Goal: Contribute content: Contribute content

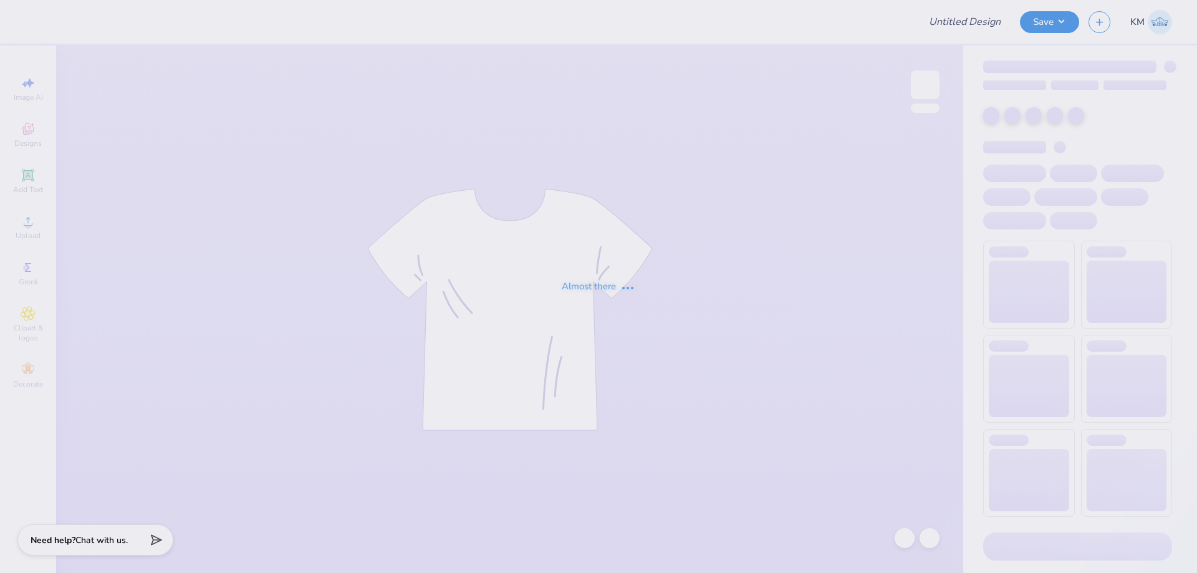
type input "jersey parents shirt"
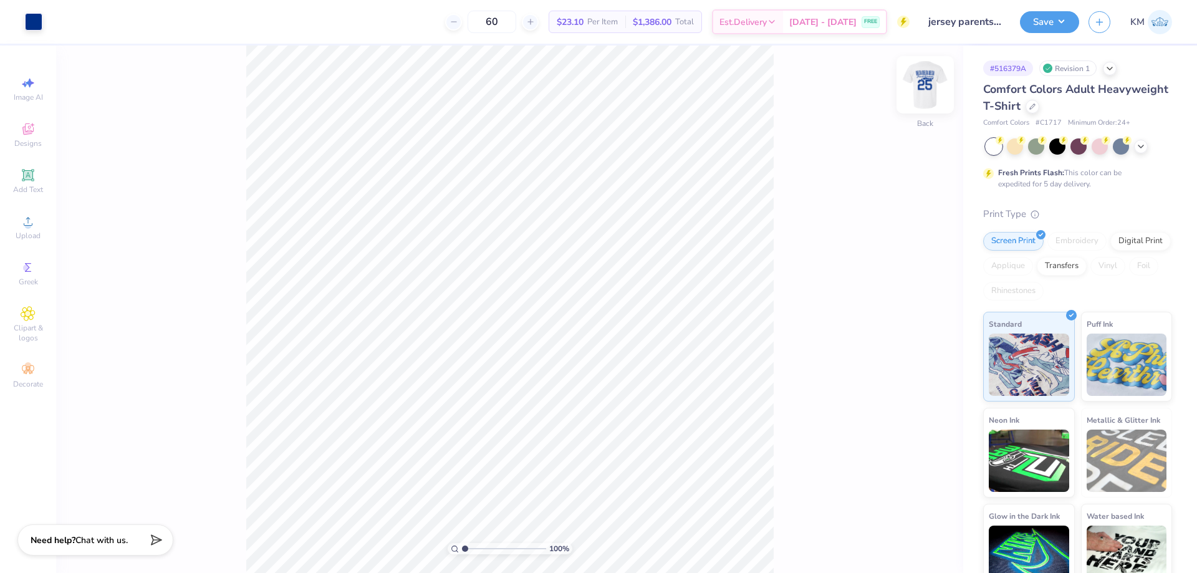
click at [926, 80] on img at bounding box center [925, 85] width 50 height 50
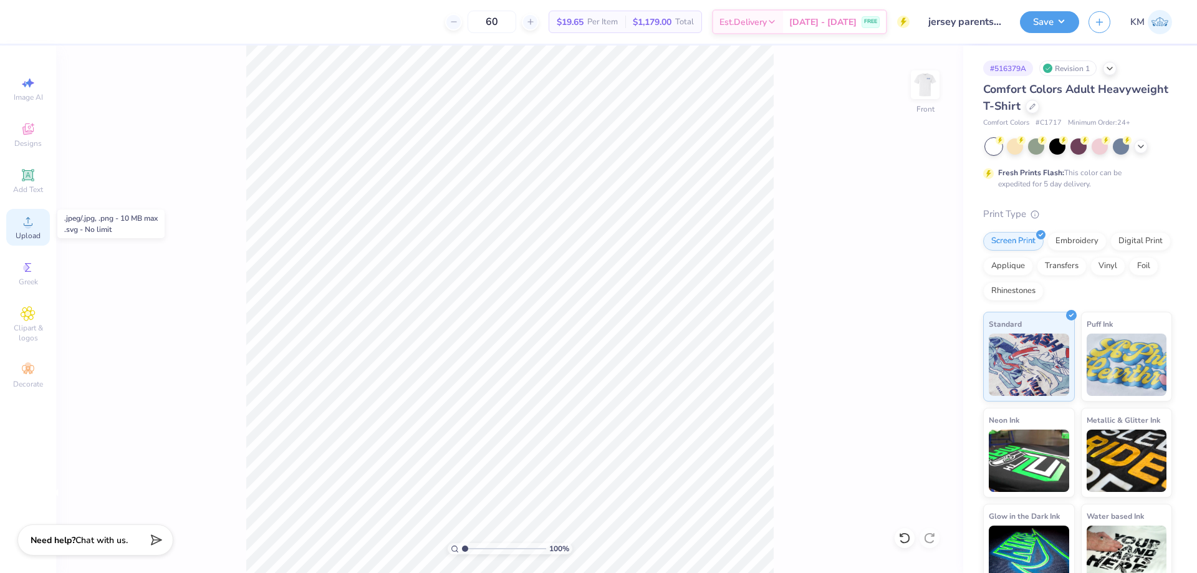
click at [27, 233] on span "Upload" at bounding box center [28, 236] width 25 height 10
click at [29, 221] on icon at bounding box center [28, 221] width 15 height 15
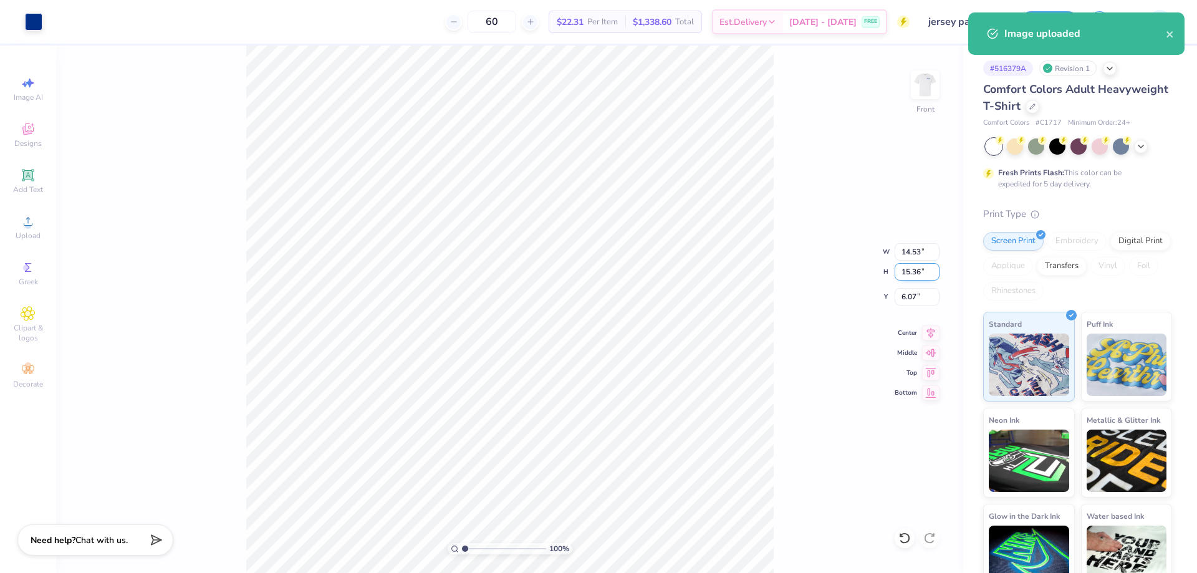
click at [909, 269] on input "15.36" at bounding box center [917, 271] width 45 height 17
type input "12"
type input "11.35"
type input "12.00"
click at [909, 291] on input "7.75" at bounding box center [917, 296] width 45 height 17
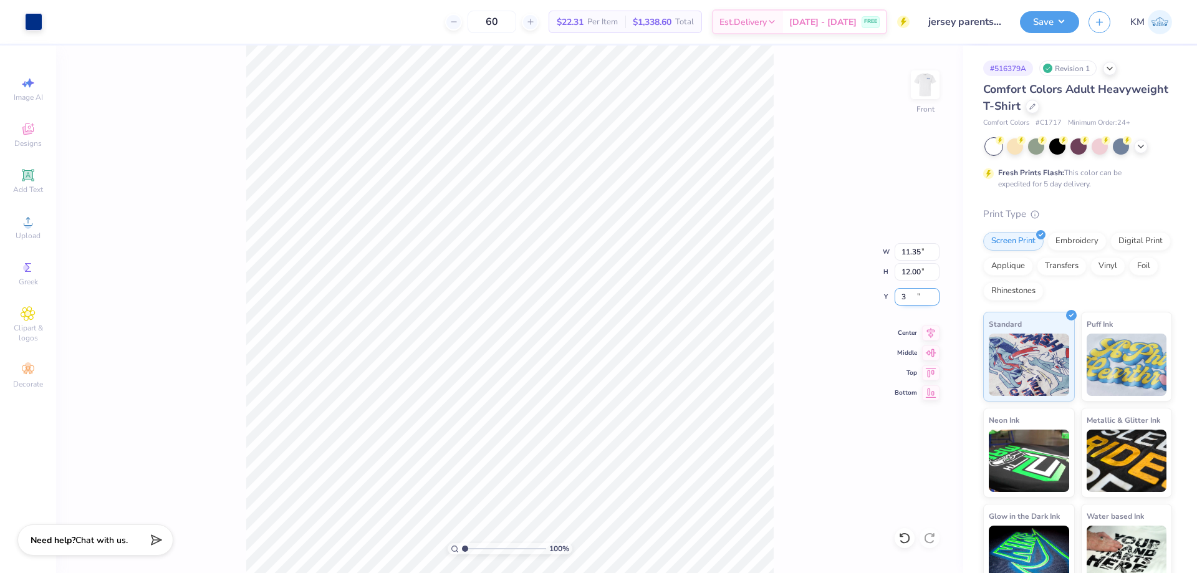
type input "3.00"
click at [935, 98] on img at bounding box center [925, 85] width 50 height 50
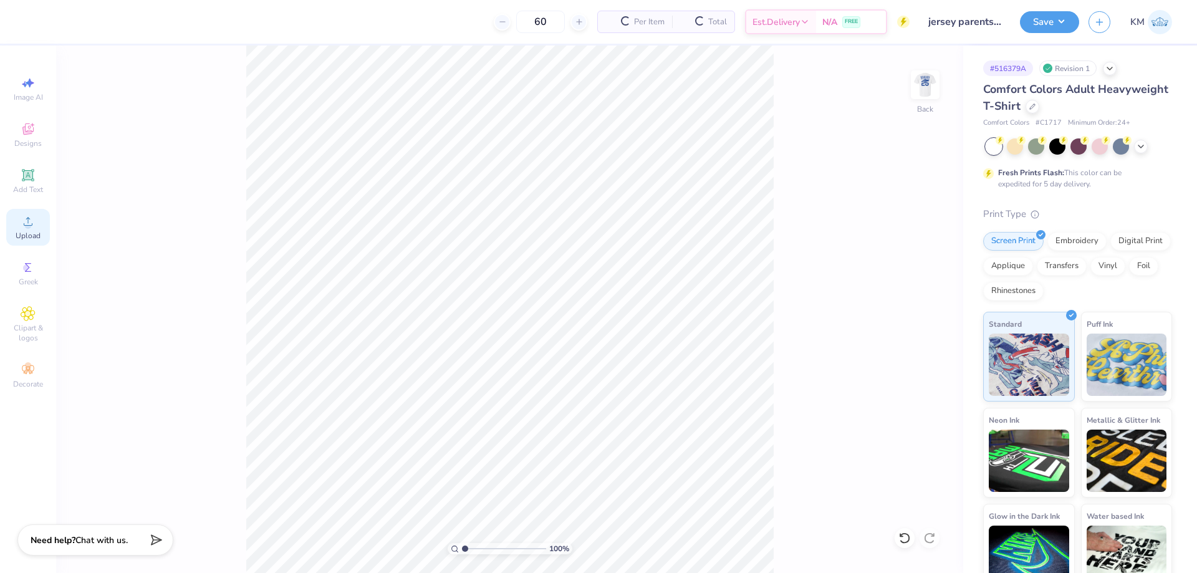
click at [43, 231] on div "Upload" at bounding box center [28, 227] width 44 height 37
click at [21, 223] on icon at bounding box center [28, 221] width 15 height 15
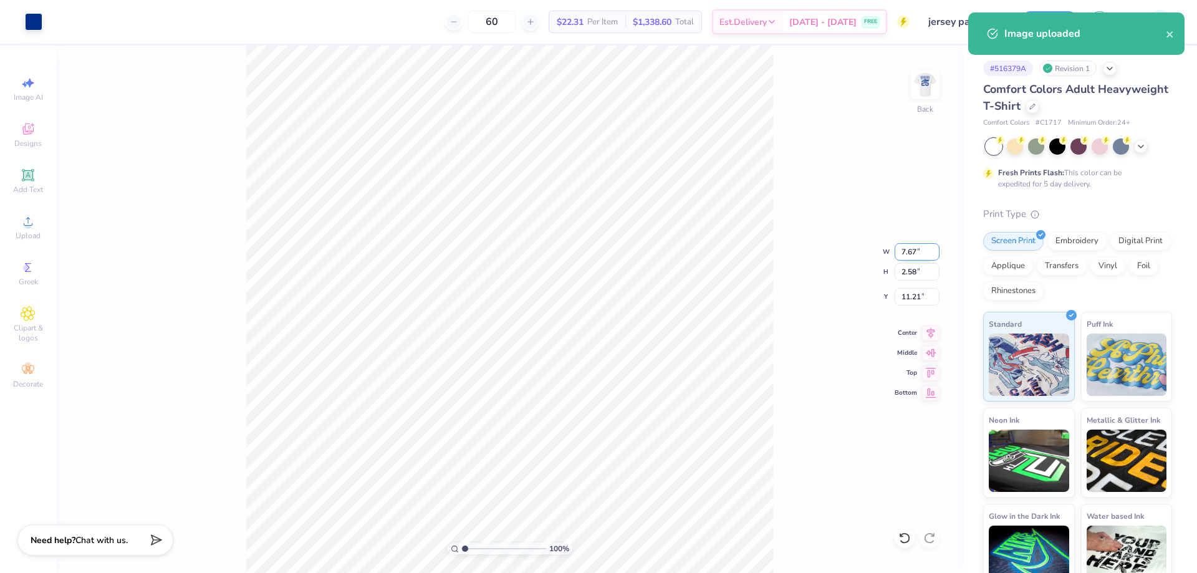
click at [917, 252] on input "7.67" at bounding box center [917, 251] width 45 height 17
type input "3.50"
type input "1.18"
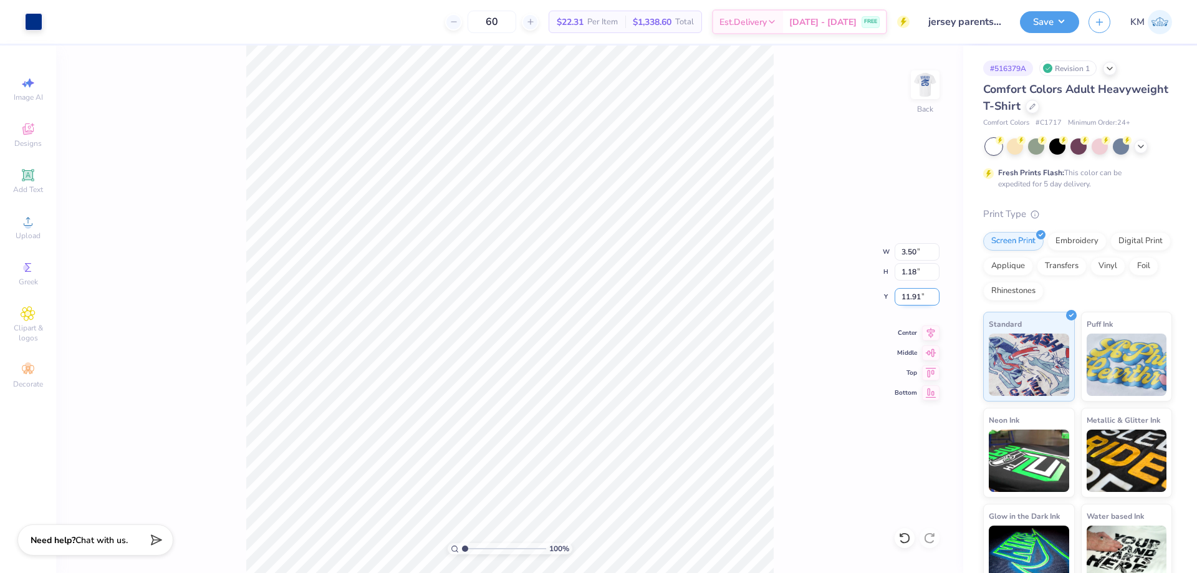
click at [911, 293] on input "11.91" at bounding box center [917, 296] width 45 height 17
type input "3.00"
click at [21, 221] on icon at bounding box center [28, 221] width 15 height 15
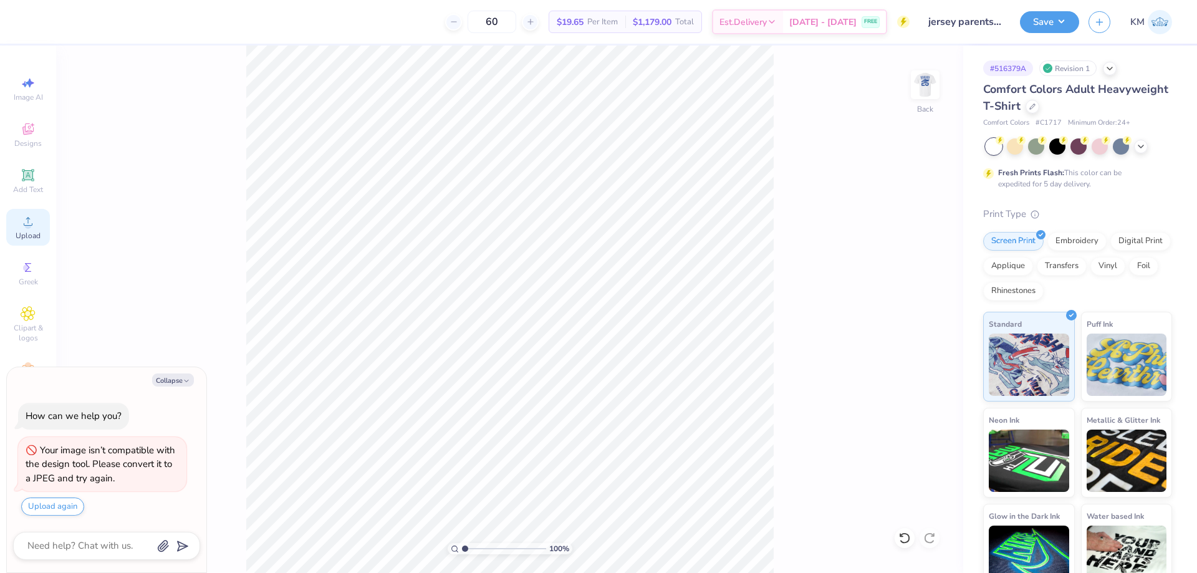
click at [26, 231] on span "Upload" at bounding box center [28, 236] width 25 height 10
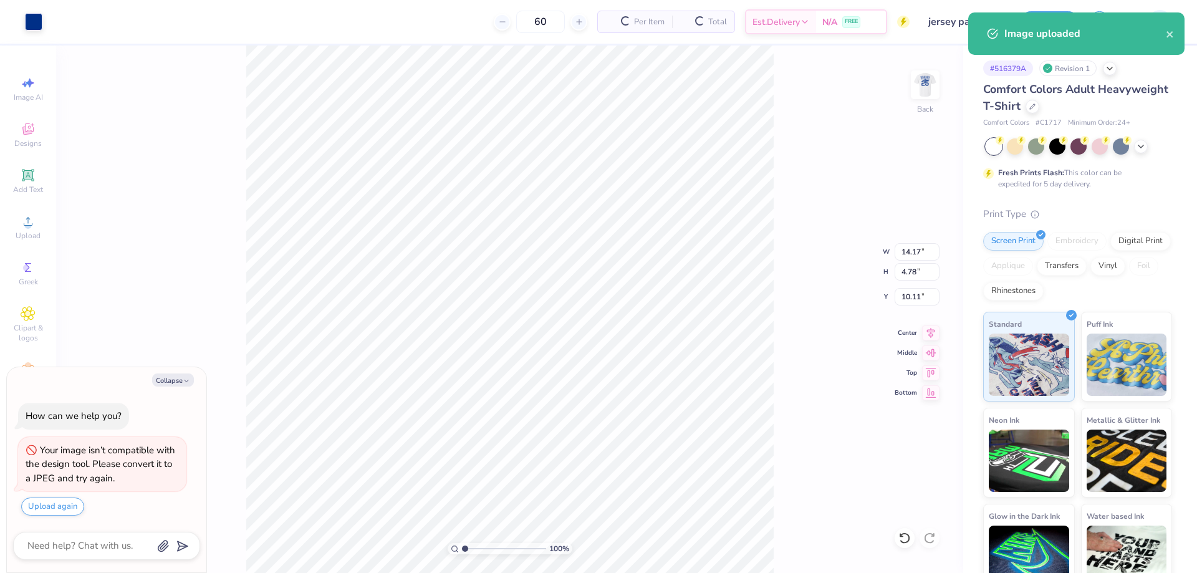
type textarea "x"
click at [919, 256] on input "14.17" at bounding box center [917, 251] width 45 height 17
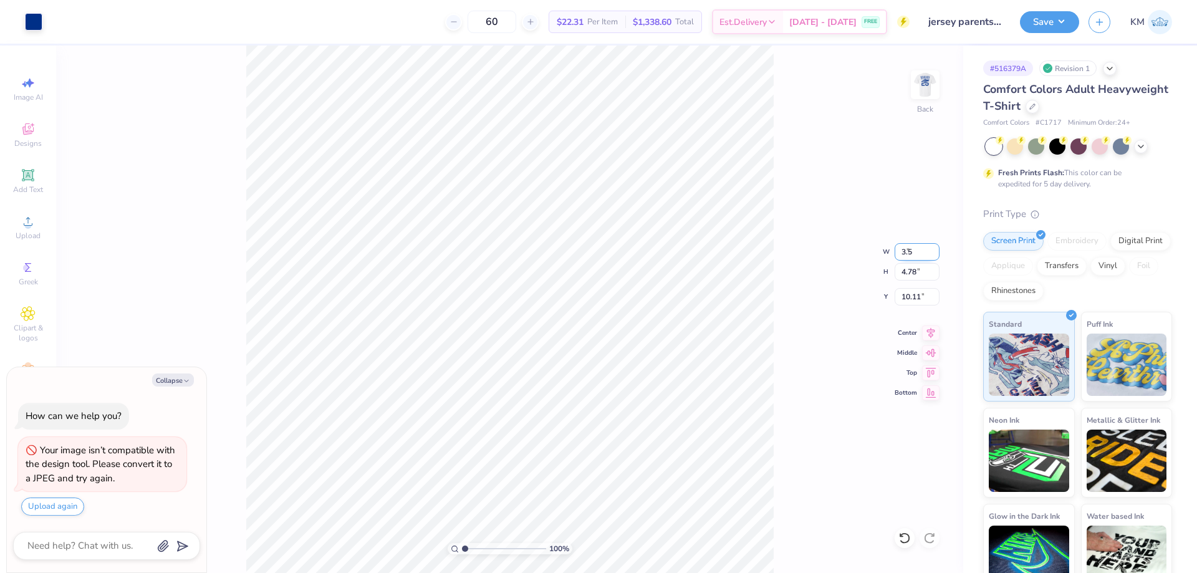
type input "3.5"
type textarea "x"
type input "3.50"
type input "1.18"
click at [916, 291] on input "11.91" at bounding box center [917, 296] width 45 height 17
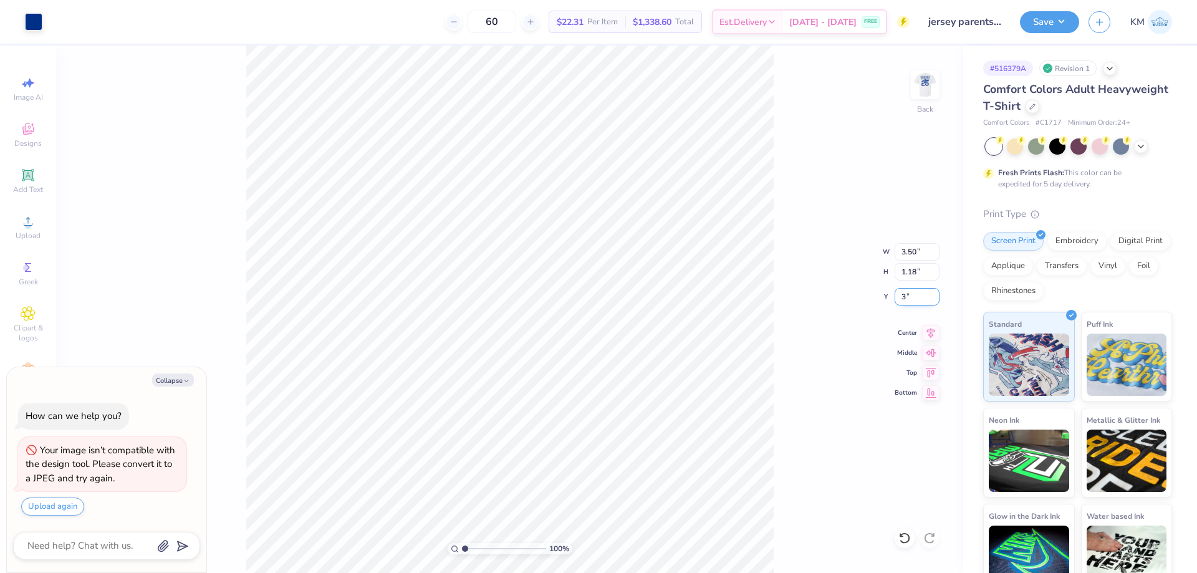
type input "3"
type textarea "x"
type input "3.00"
click at [933, 80] on img at bounding box center [925, 85] width 50 height 50
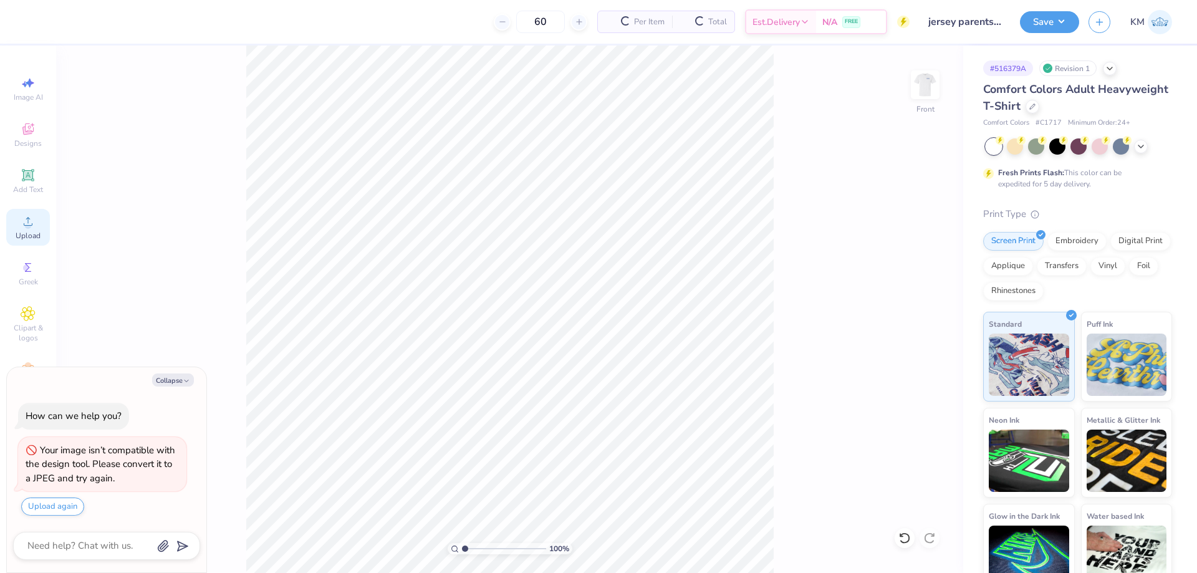
click at [25, 213] on div "Upload" at bounding box center [28, 227] width 44 height 37
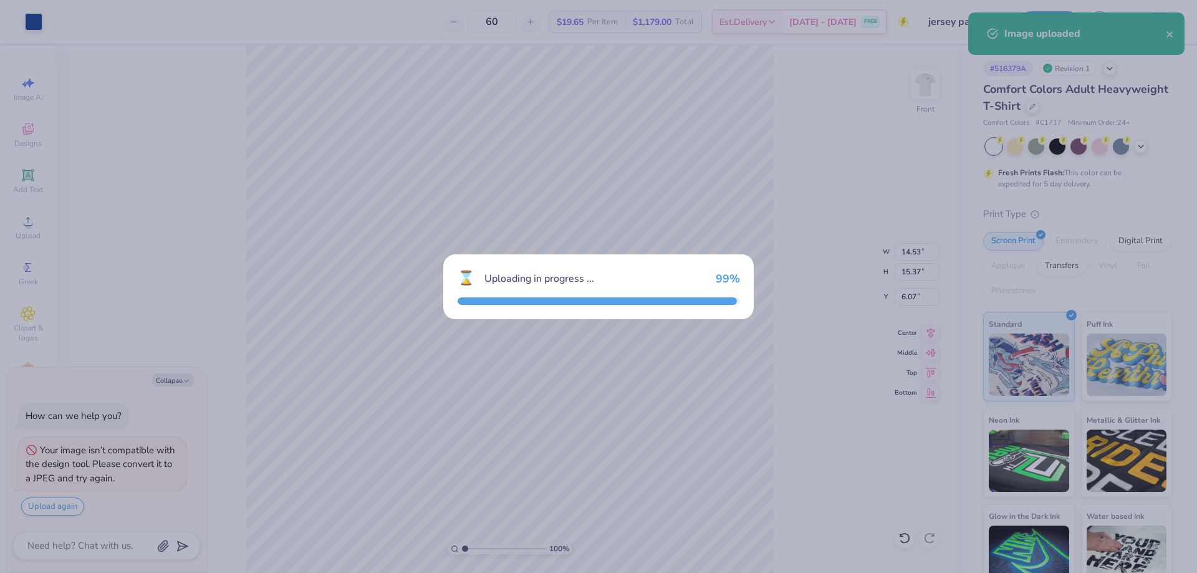
type textarea "x"
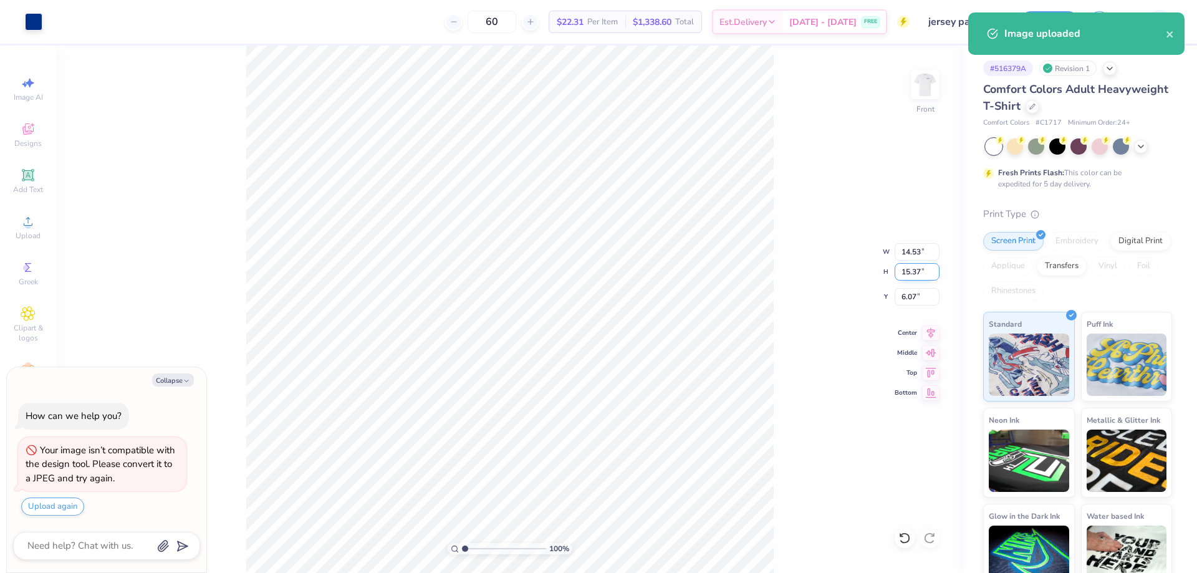
click at [910, 270] on input "15.37" at bounding box center [917, 271] width 45 height 17
type input "12"
type textarea "x"
type input "11.35"
type input "12.00"
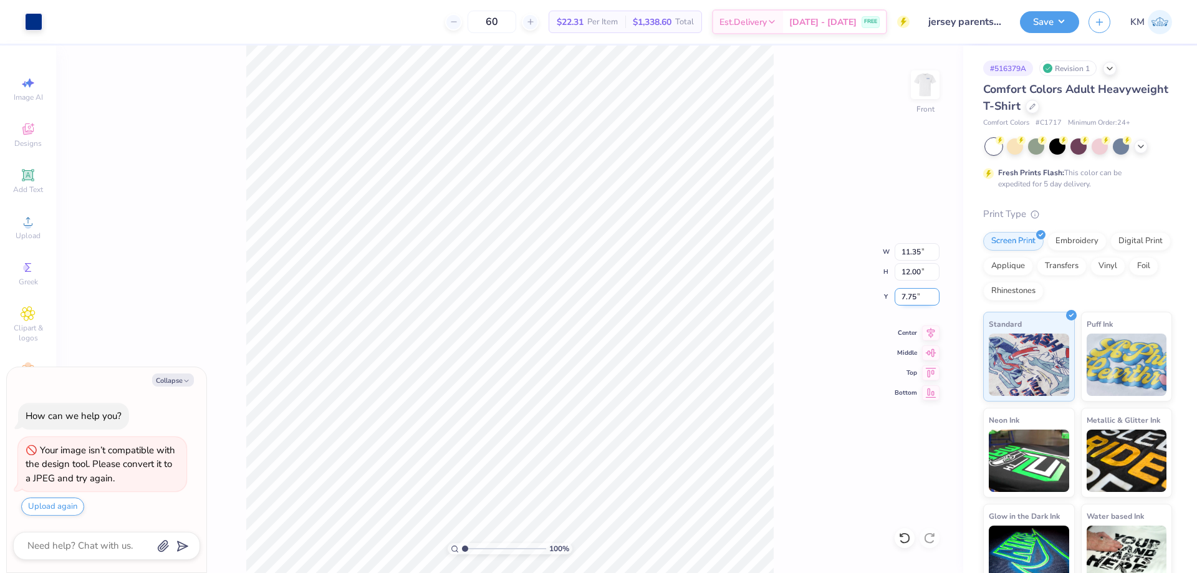
click at [896, 300] on input "7.75" at bounding box center [917, 296] width 45 height 17
type input "3"
type textarea "x"
type input "3.00"
click at [919, 82] on img at bounding box center [925, 85] width 50 height 50
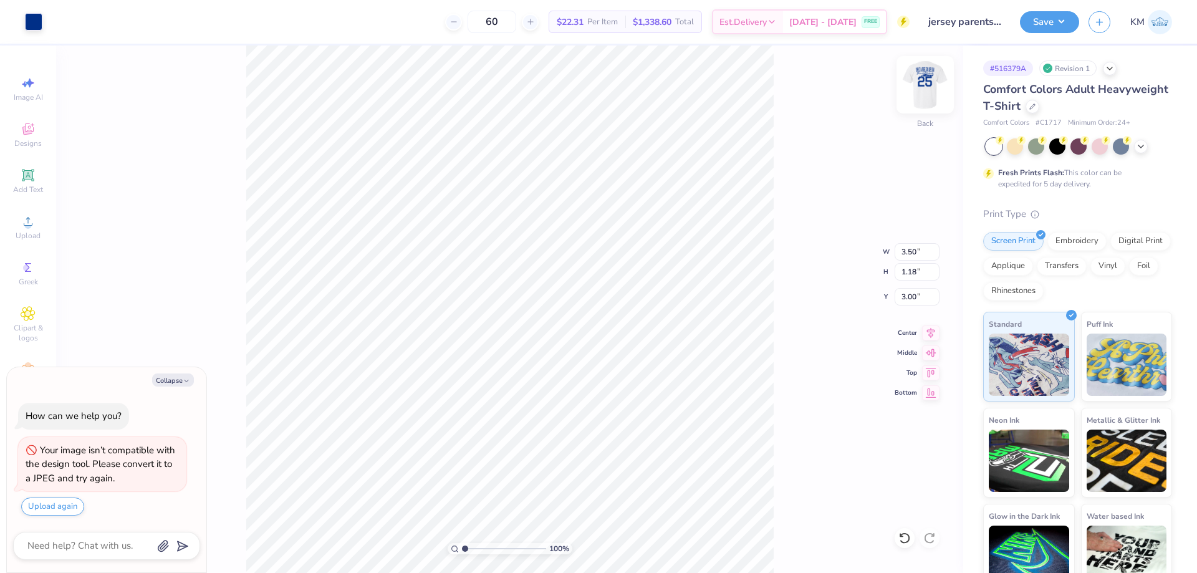
click at [927, 90] on img at bounding box center [925, 85] width 50 height 50
click at [1052, 17] on button "Save" at bounding box center [1049, 20] width 59 height 22
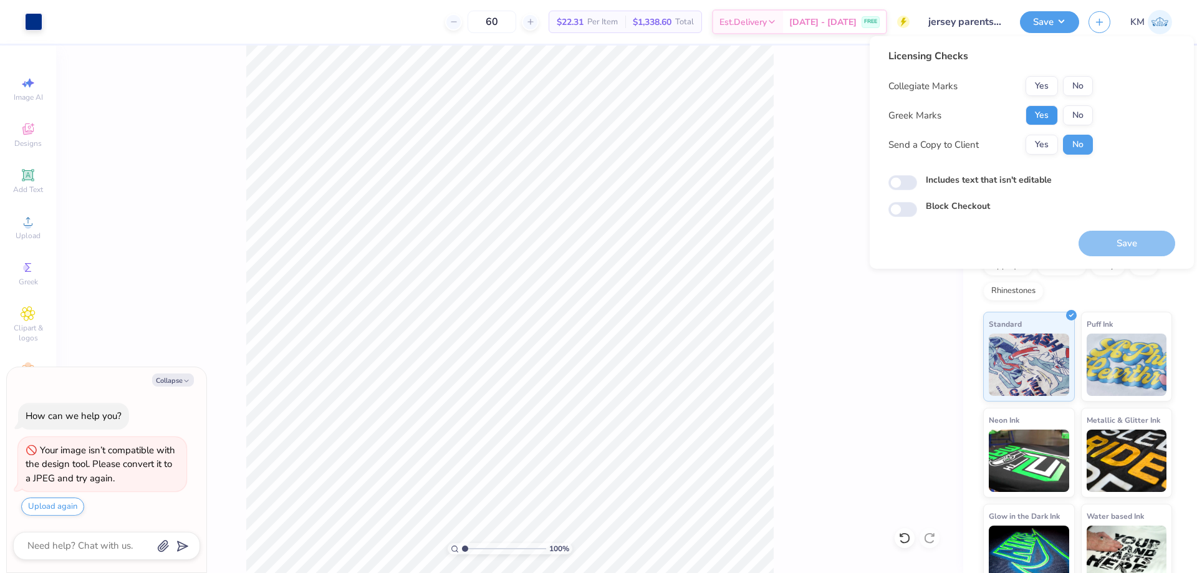
click at [1039, 120] on button "Yes" at bounding box center [1042, 115] width 32 height 20
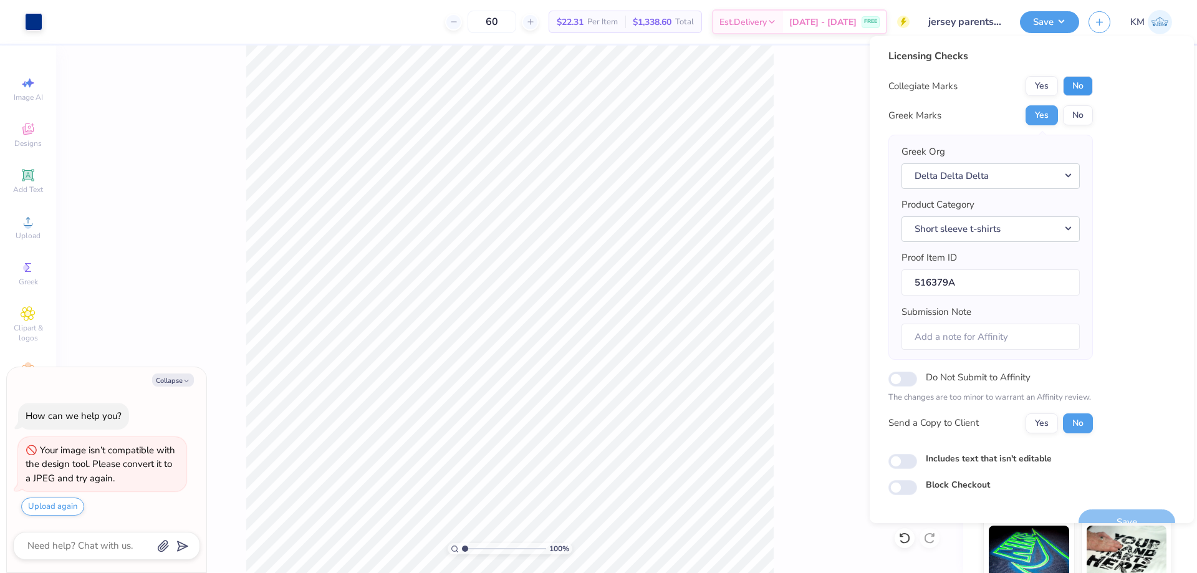
click at [1080, 92] on button "No" at bounding box center [1078, 86] width 30 height 20
click at [1051, 425] on button "Yes" at bounding box center [1042, 423] width 32 height 20
click at [1120, 516] on button "Save" at bounding box center [1127, 522] width 97 height 26
type textarea "x"
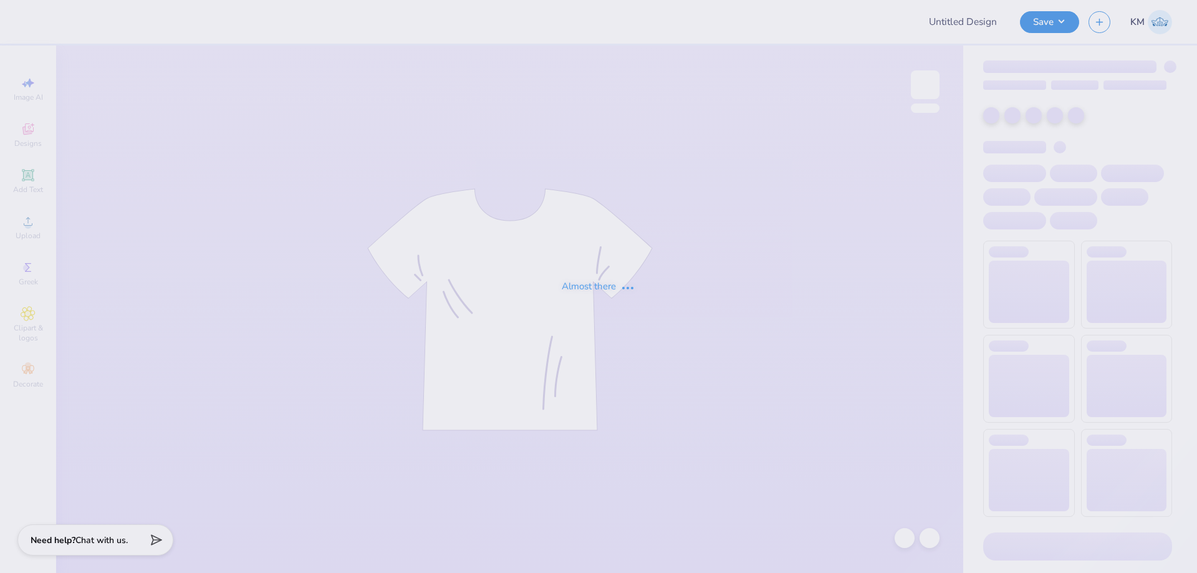
type input "Design 1.5"
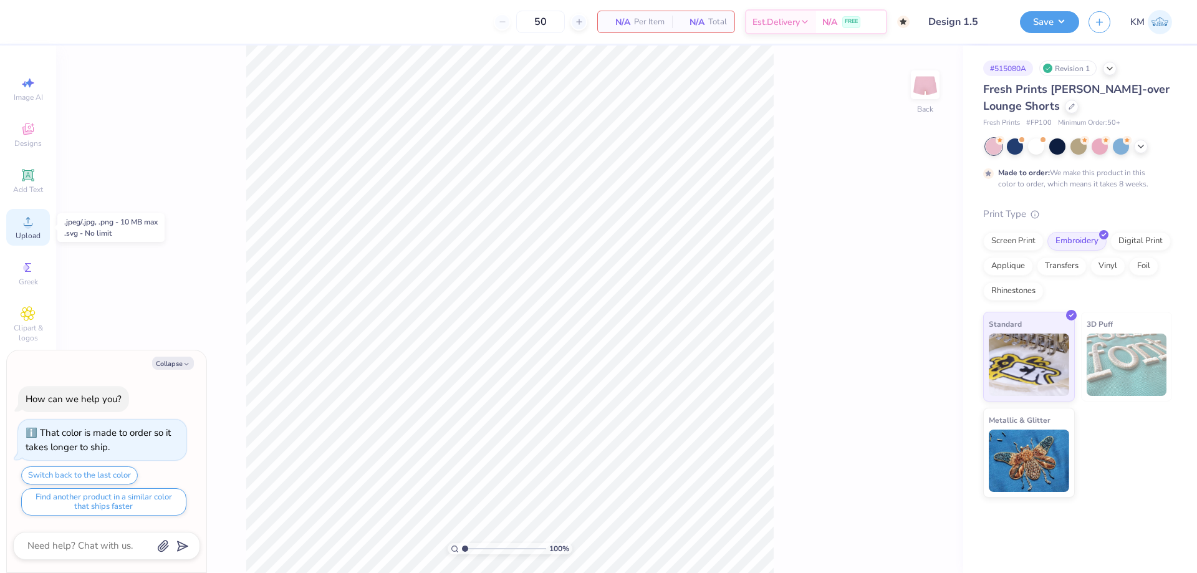
click at [17, 214] on div "Upload" at bounding box center [28, 227] width 44 height 37
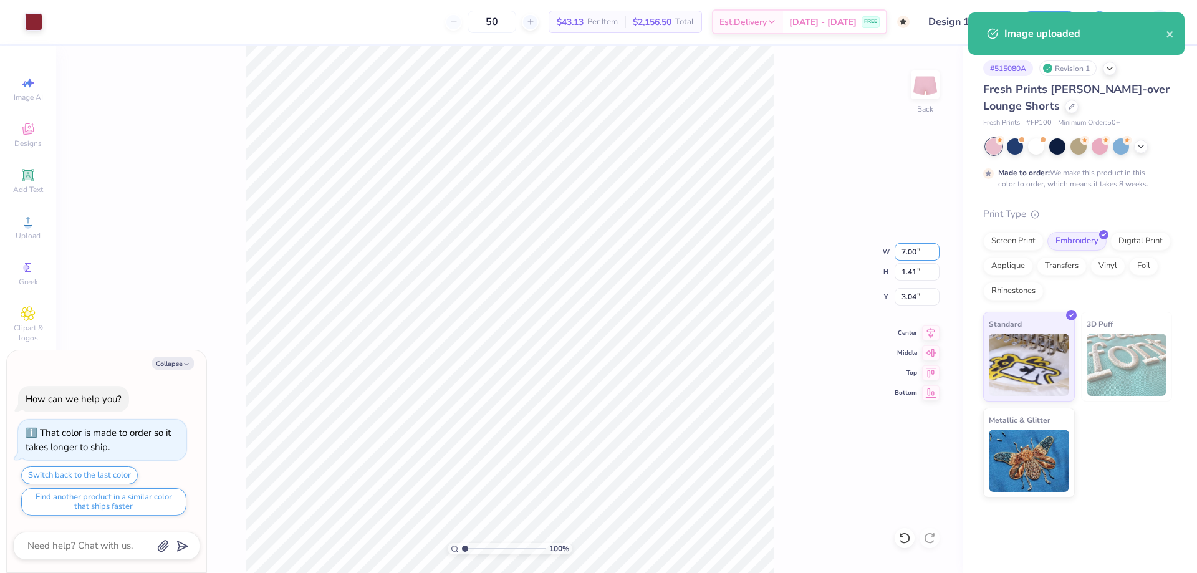
drag, startPoint x: 915, startPoint y: 256, endPoint x: 880, endPoint y: 254, distance: 34.3
click at [882, 254] on div "100 % Back W 7.00 7.00 " H 1.41 1.41 " Y 3.04 3.04 " Center Middle Top Bottom" at bounding box center [509, 310] width 907 height 528
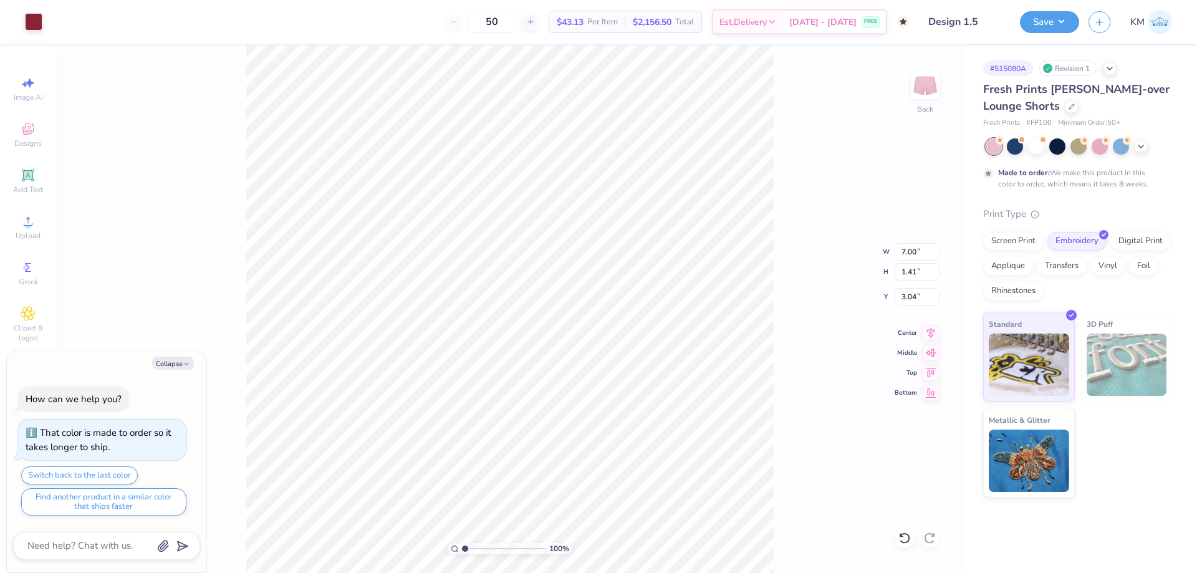
type textarea "x"
click at [903, 250] on input "7.00" at bounding box center [917, 251] width 45 height 17
type input "7"
type input "5"
type textarea "x"
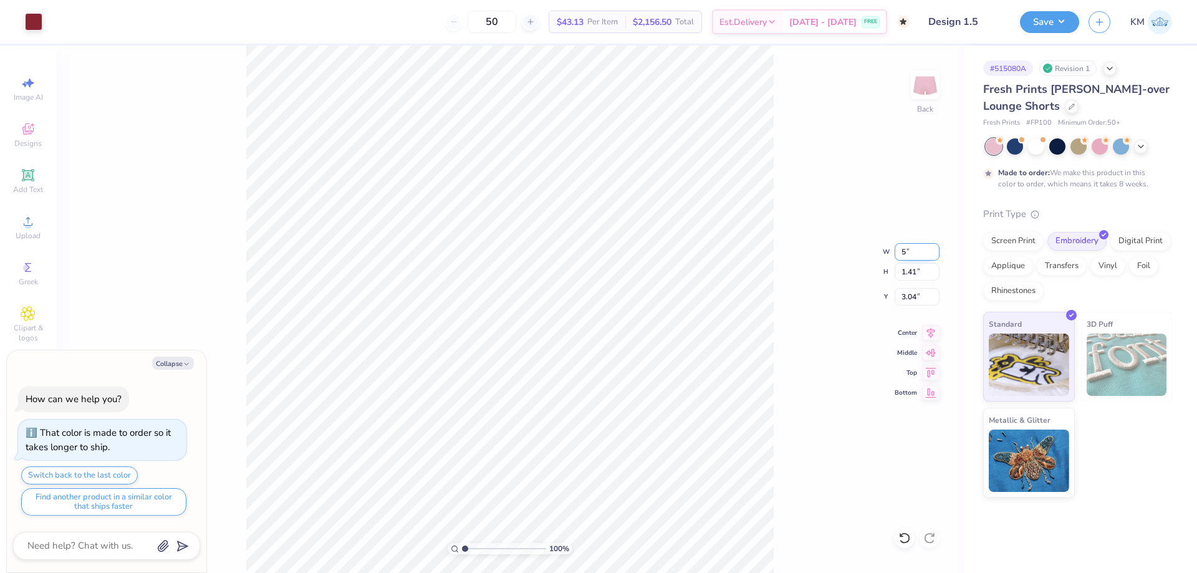
type input "5.00"
type input "1.01"
click at [909, 294] on input "3.25" at bounding box center [917, 296] width 45 height 17
type input "5"
type input "1"
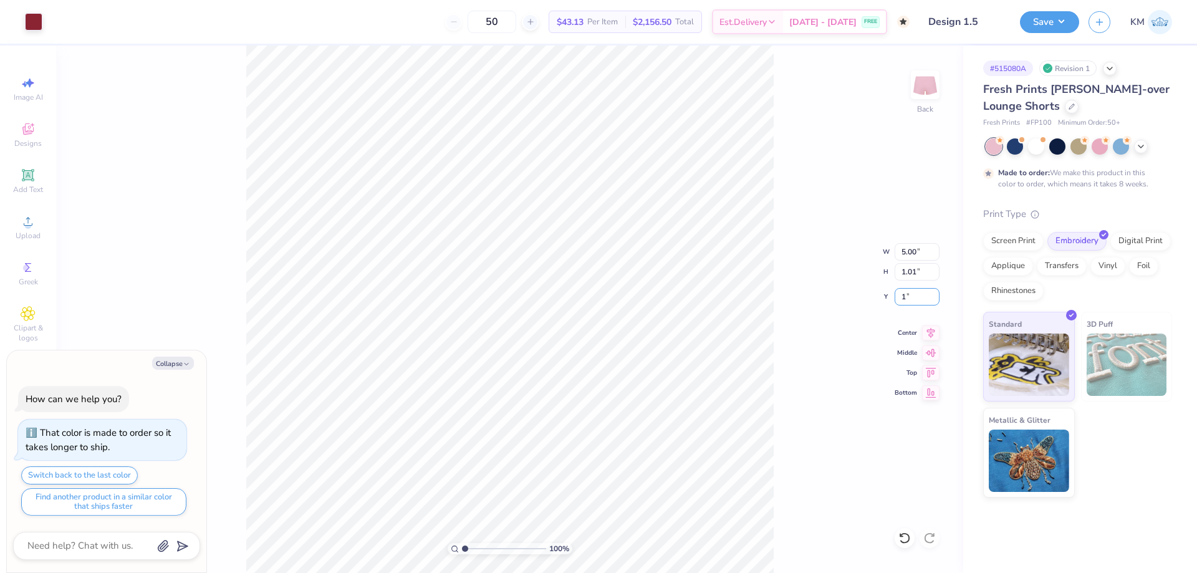
type textarea "x"
type input "1.00"
type textarea "x"
type input "4.92"
type input "1.50"
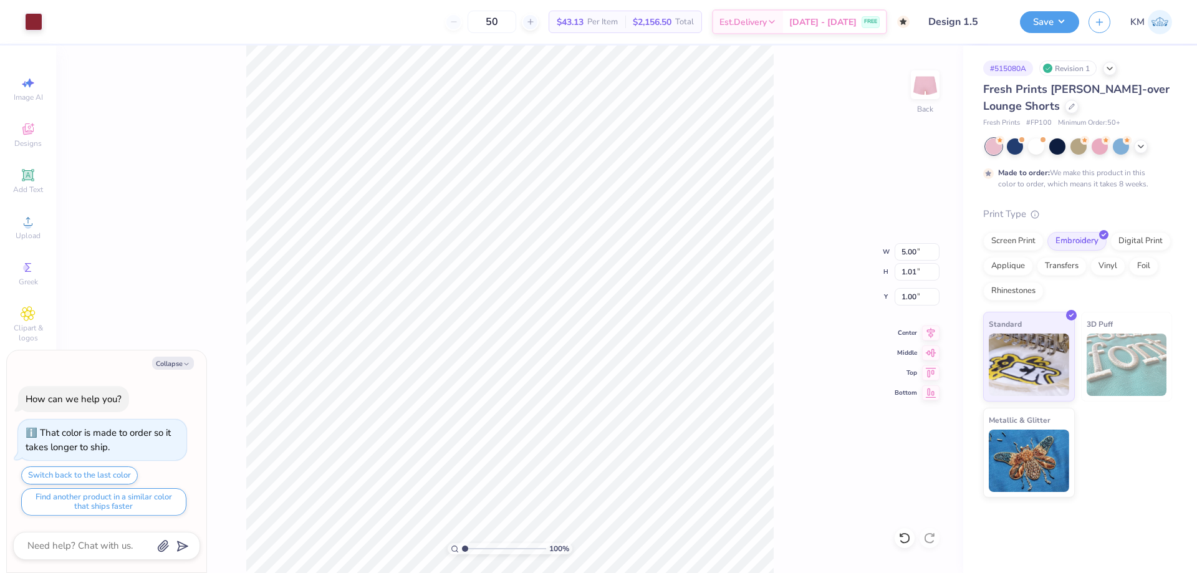
type input "0.83"
type textarea "x"
type input "4.78"
type textarea "x"
type input "4.63"
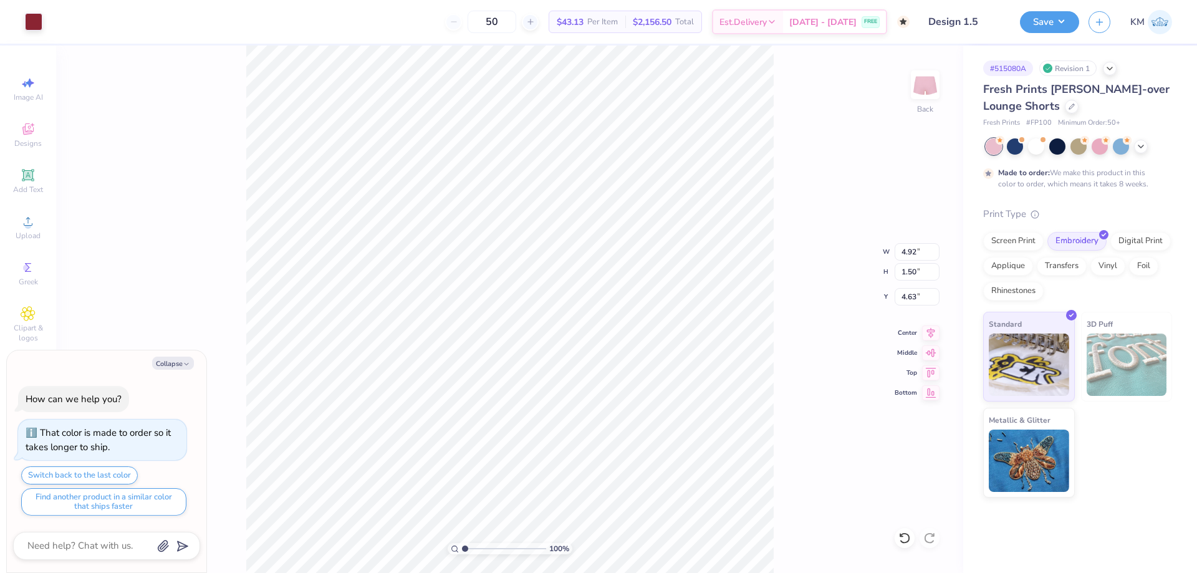
type textarea "x"
type input "4.88"
type input "1.66"
type input "4.57"
type textarea "x"
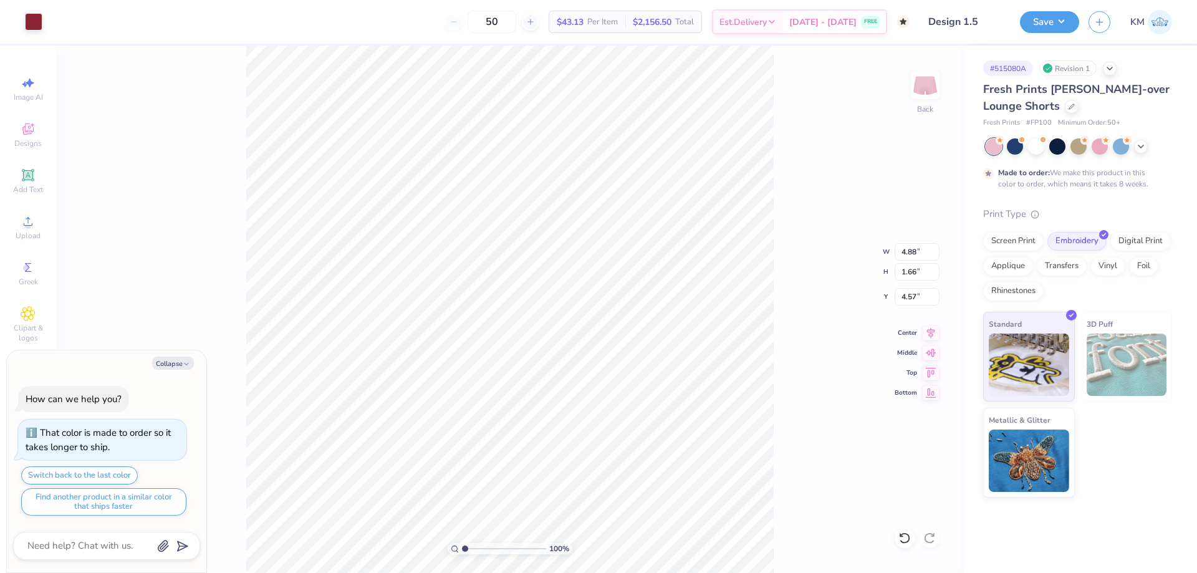
type input "4.64"
type textarea "x"
